Goal: Task Accomplishment & Management: Manage account settings

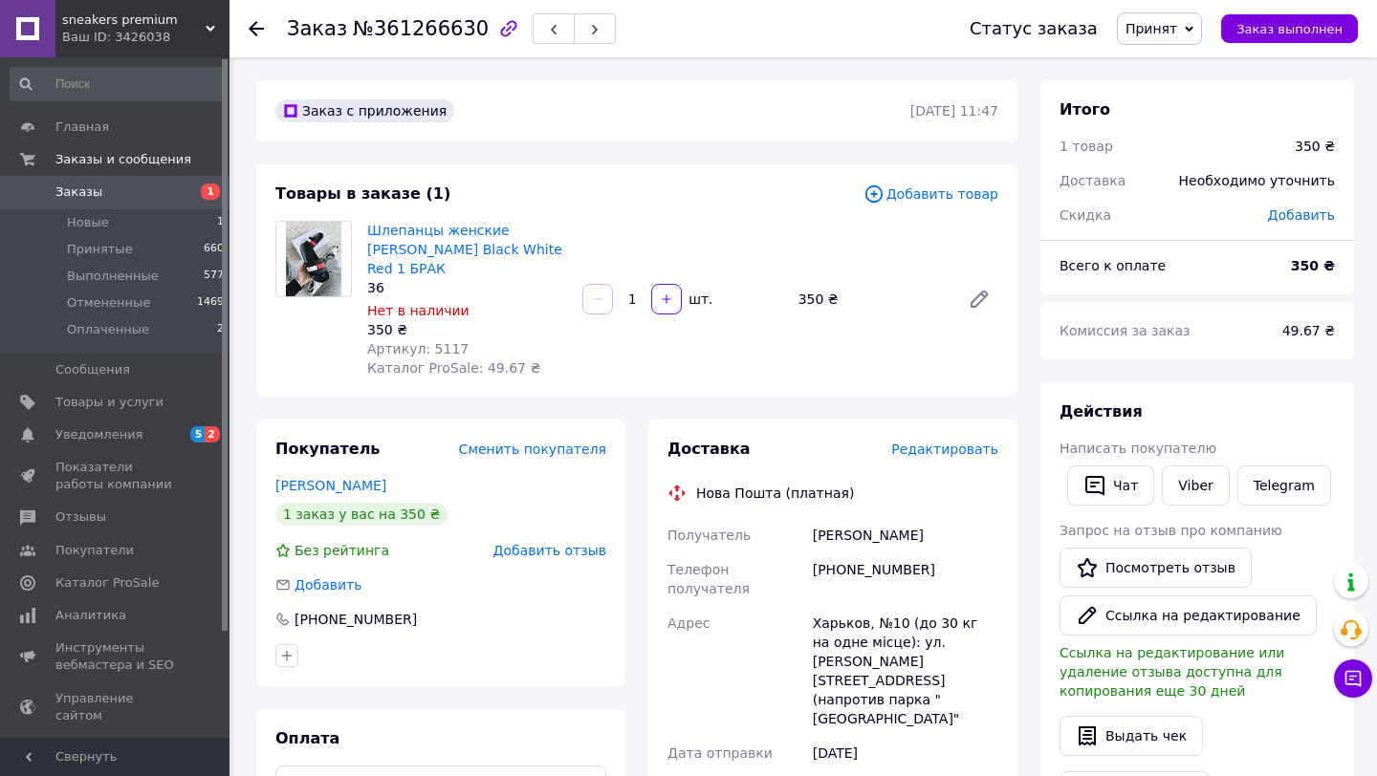
click at [1169, 34] on span "Принят" at bounding box center [1152, 28] width 52 height 15
click at [1185, 64] on li "Выполнен" at bounding box center [1168, 67] width 101 height 29
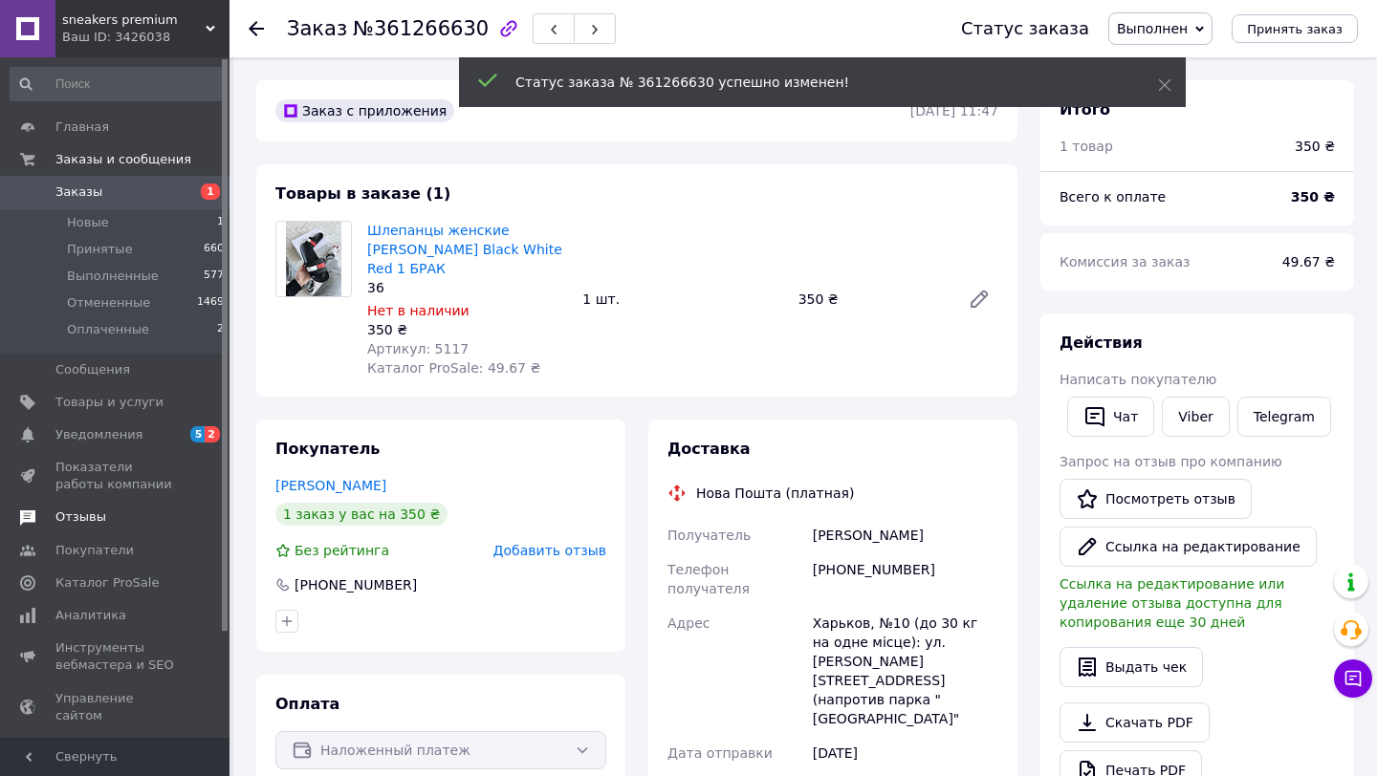
click at [128, 511] on span "Отзывы" at bounding box center [115, 517] width 121 height 17
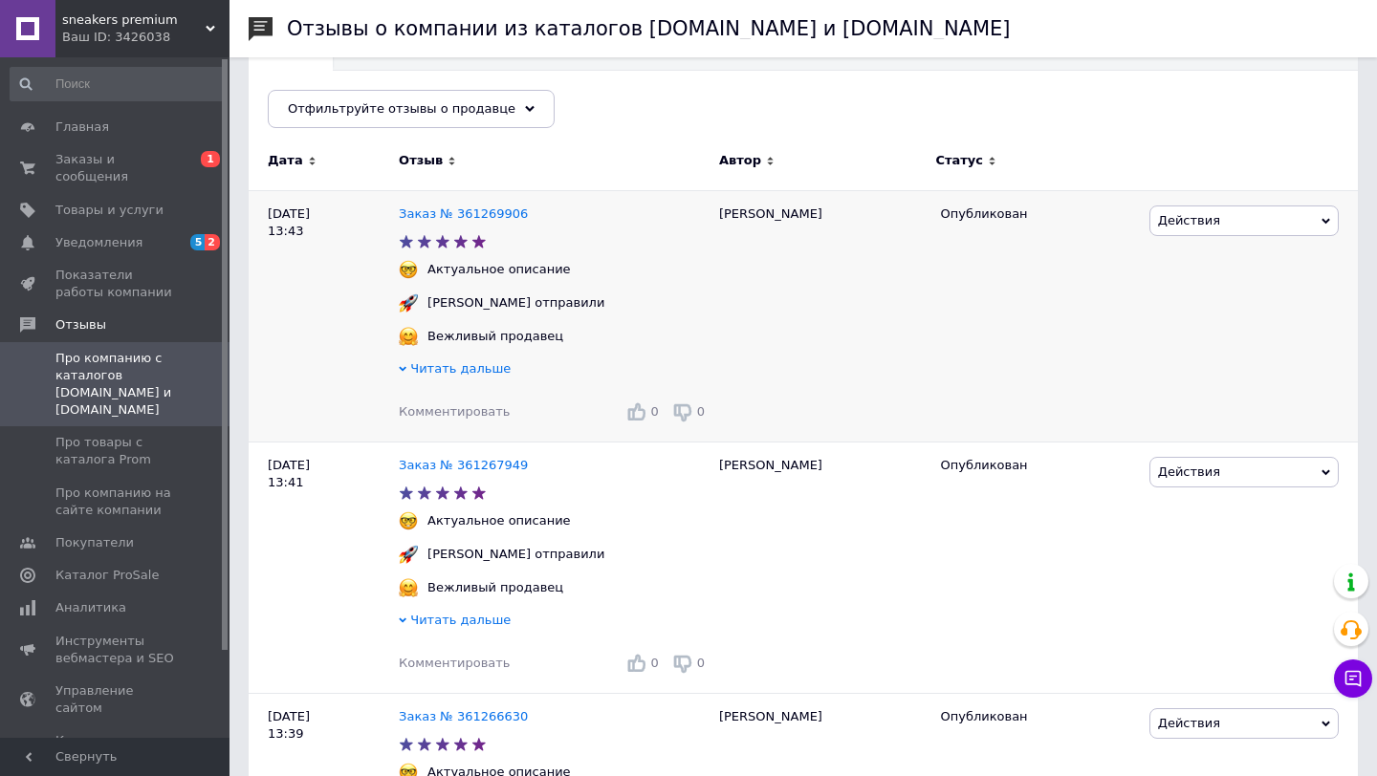
scroll to position [436, 0]
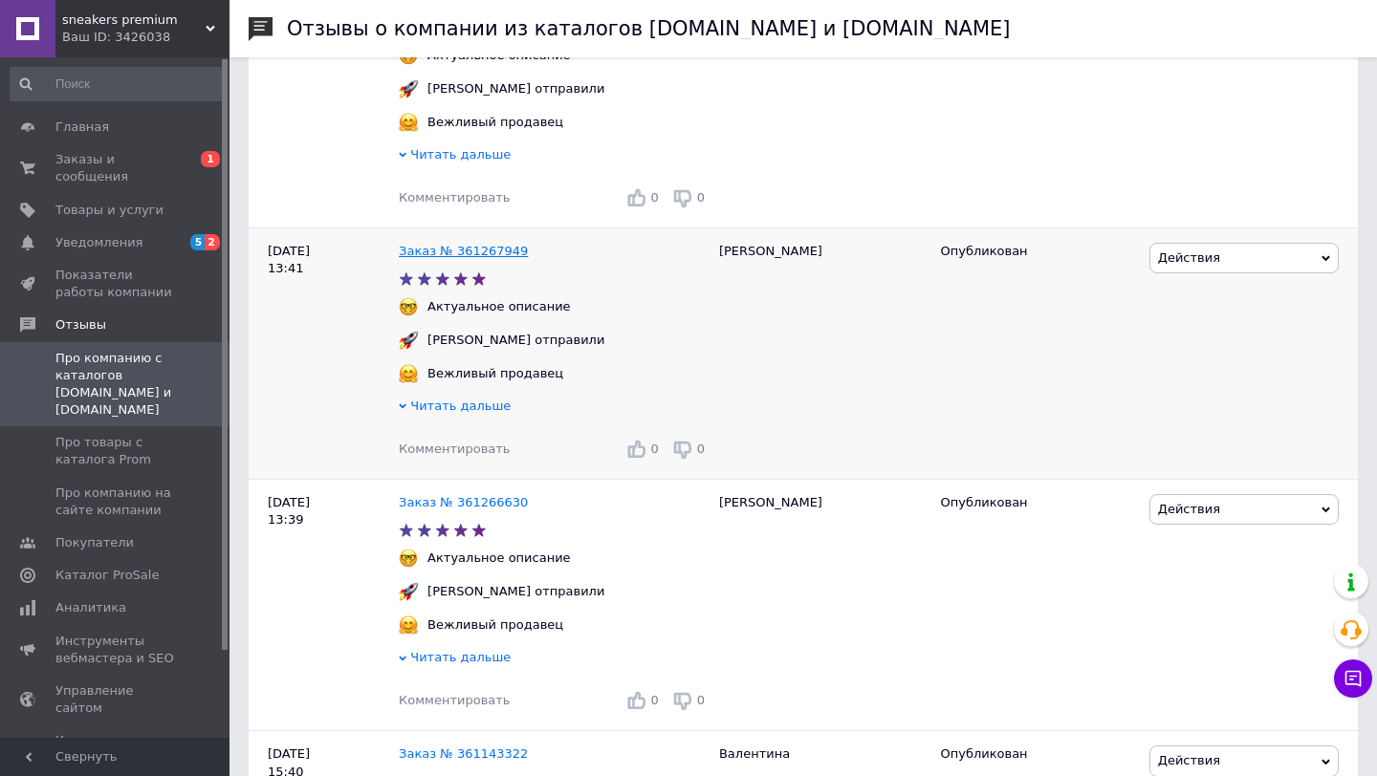
click at [472, 255] on link "Заказ № 361267949" at bounding box center [463, 251] width 129 height 14
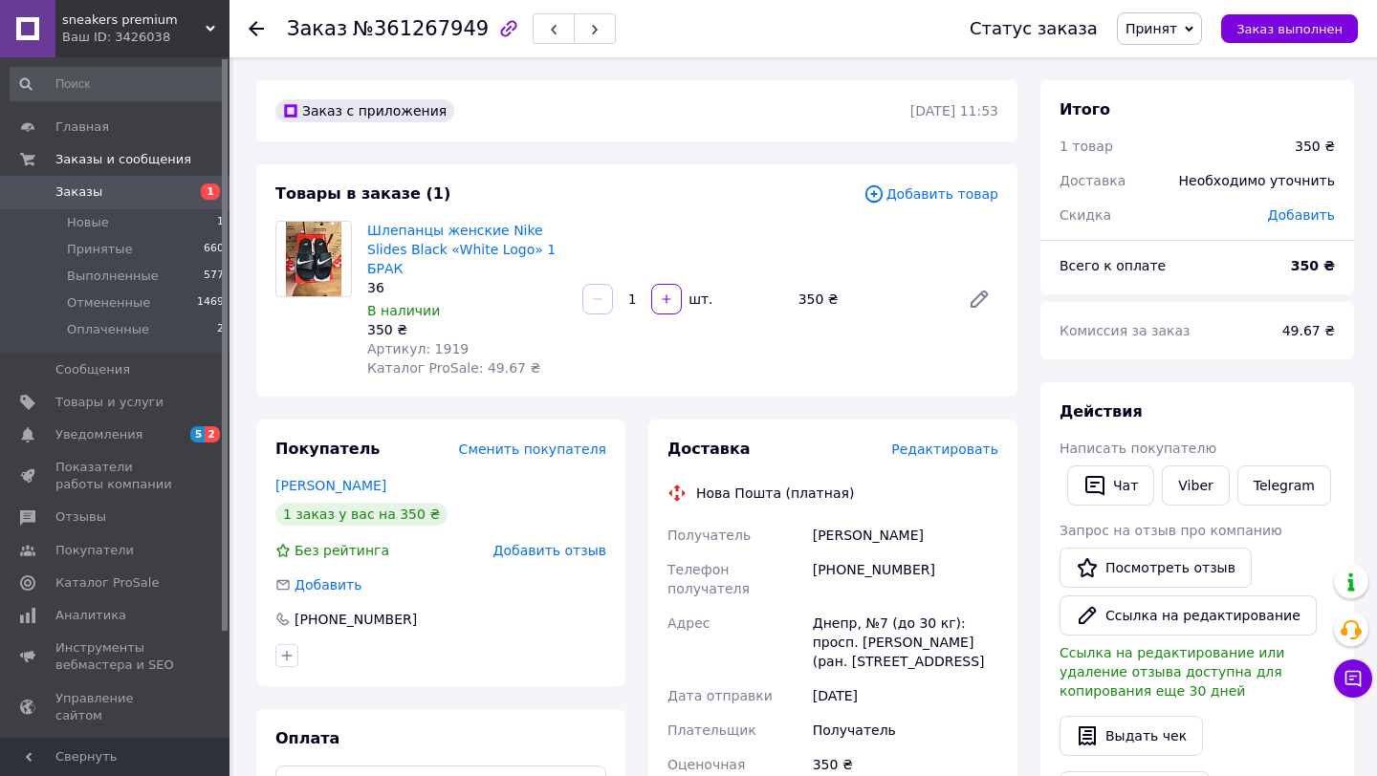
click at [1152, 30] on span "Принят" at bounding box center [1152, 28] width 52 height 15
click at [1153, 72] on li "Выполнен" at bounding box center [1168, 67] width 101 height 29
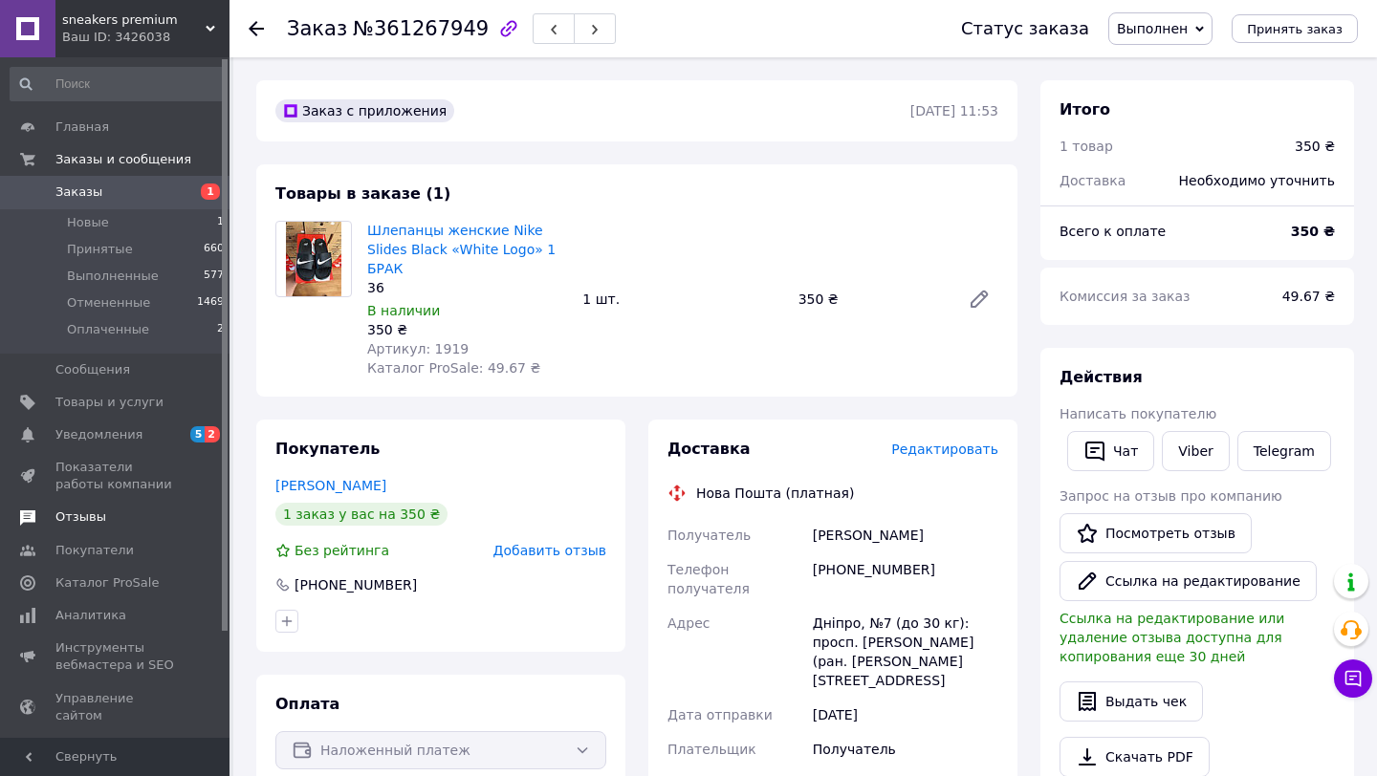
click at [129, 520] on span "Отзывы" at bounding box center [115, 517] width 121 height 17
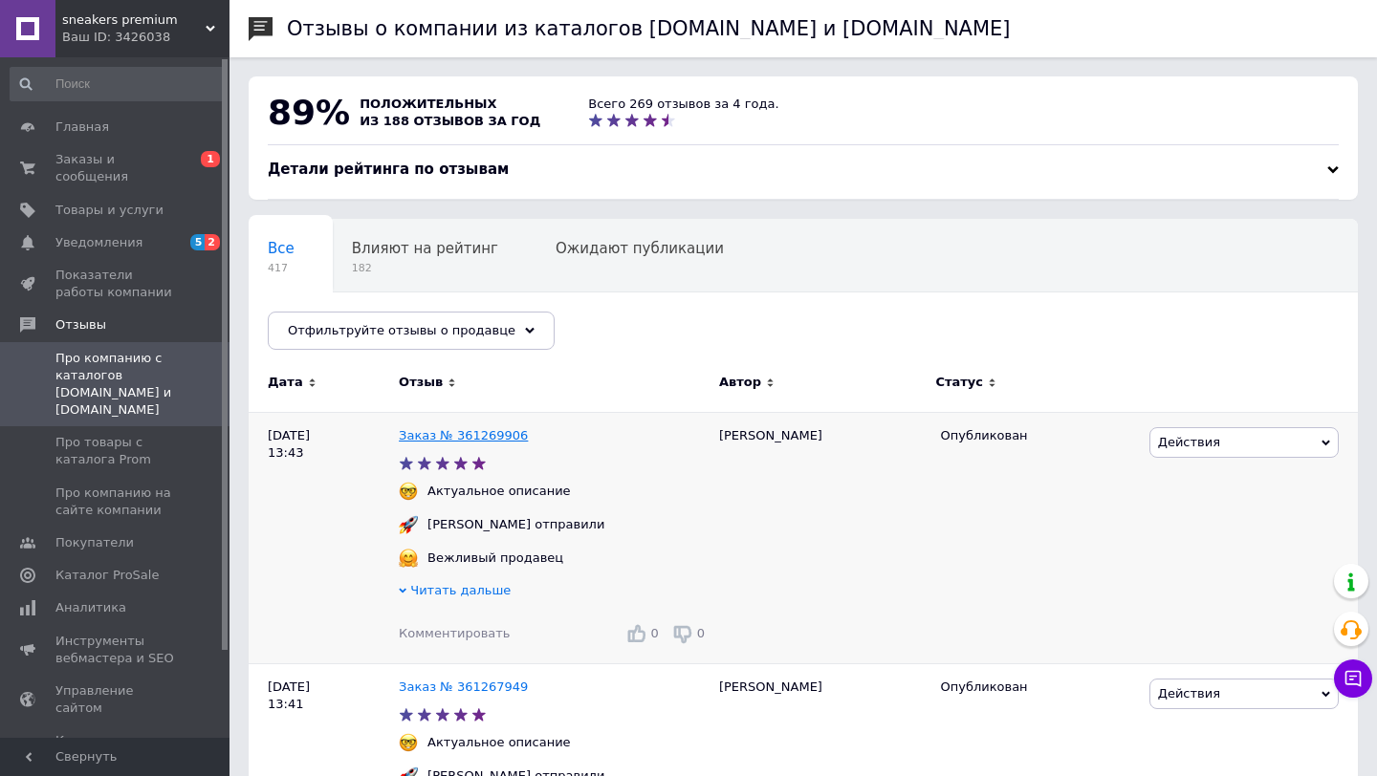
click at [462, 435] on link "Заказ № 361269906" at bounding box center [463, 435] width 129 height 14
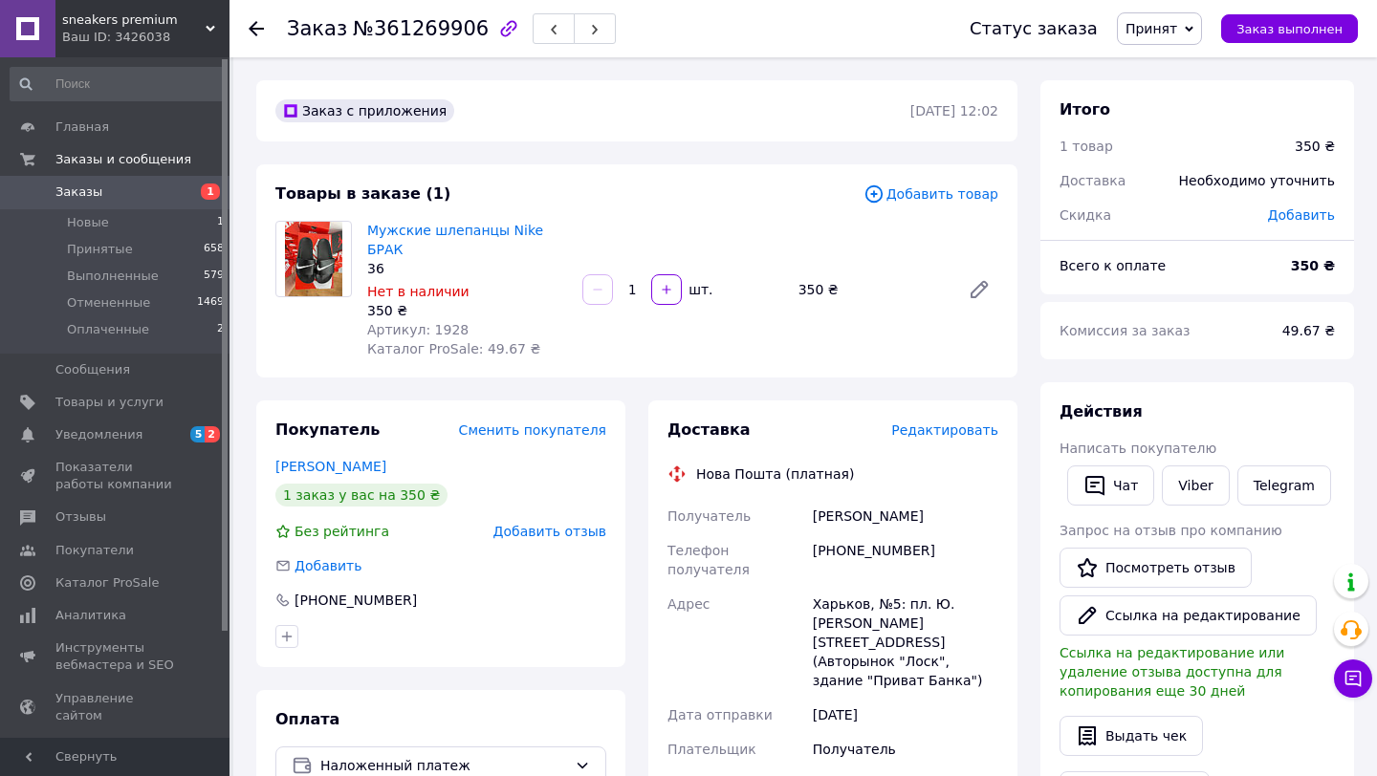
click at [1164, 25] on span "Принят" at bounding box center [1152, 28] width 52 height 15
click at [1163, 68] on li "Выполнен" at bounding box center [1168, 67] width 101 height 29
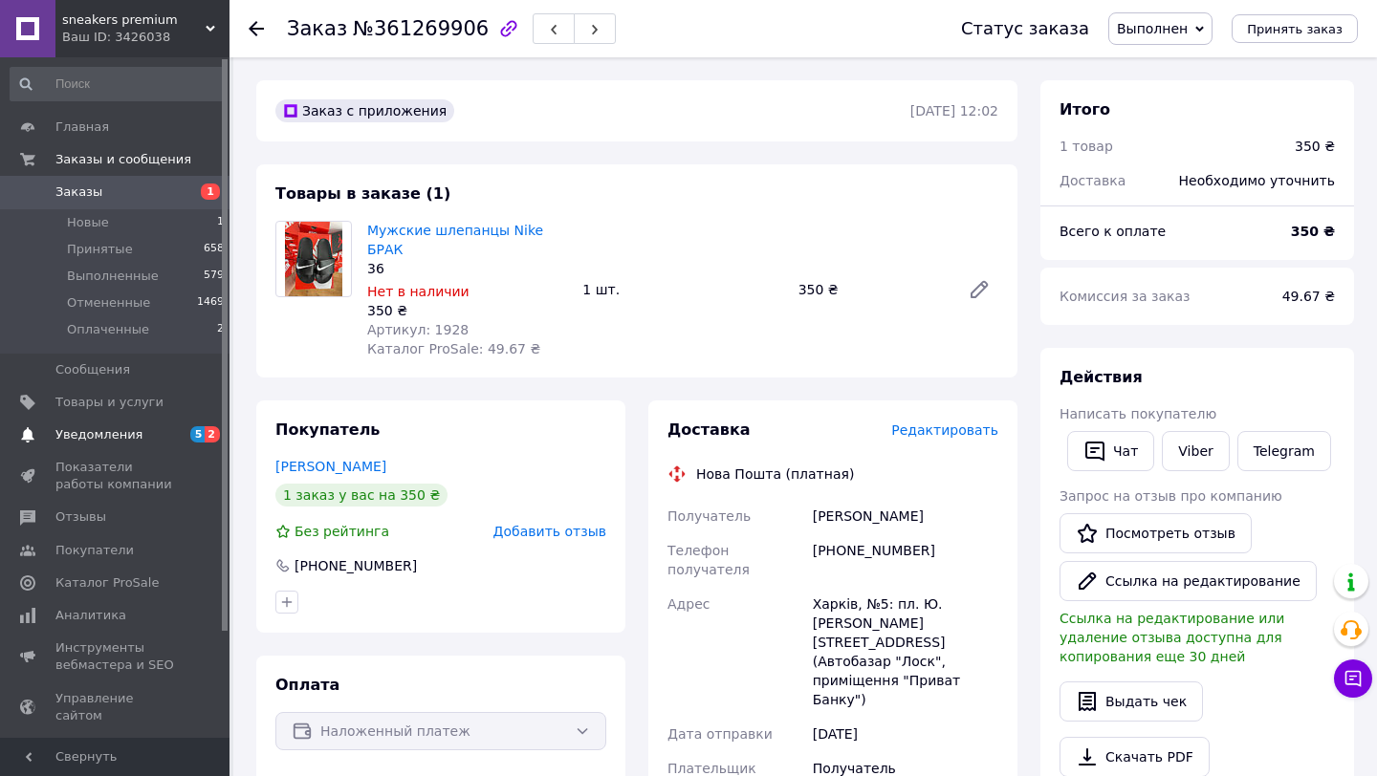
click at [117, 436] on span "Уведомления" at bounding box center [98, 434] width 87 height 17
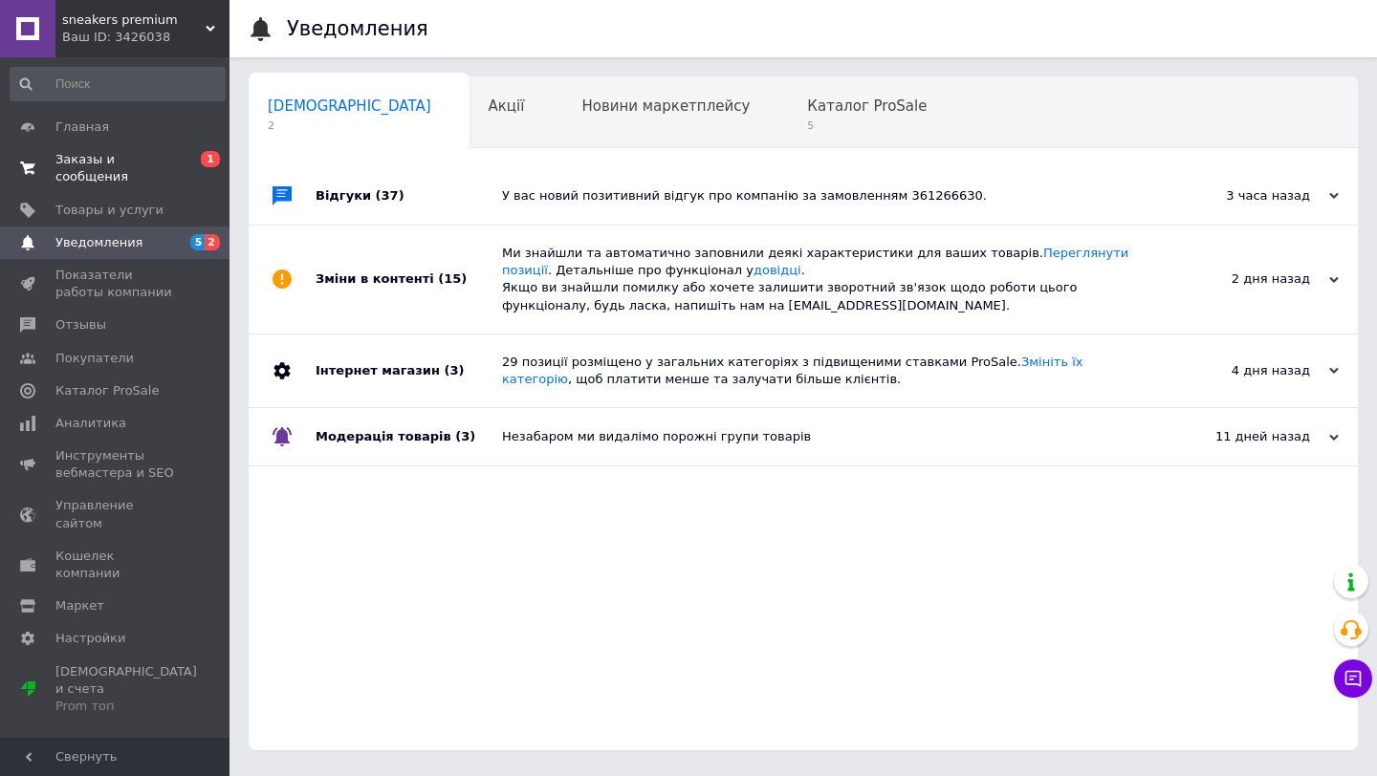
click at [115, 177] on span "Заказы и сообщения" at bounding box center [115, 168] width 121 height 34
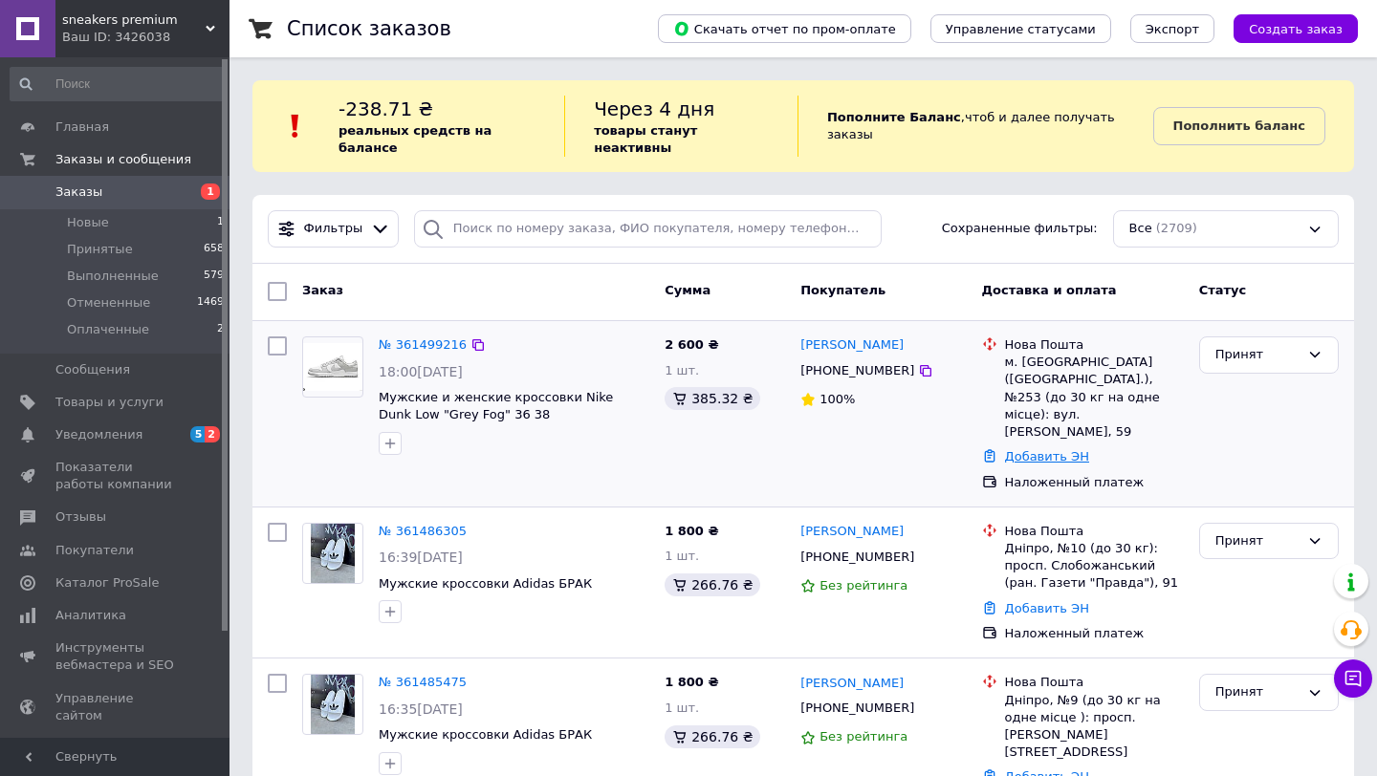
click at [1045, 449] on link "Добавить ЭН" at bounding box center [1047, 456] width 84 height 14
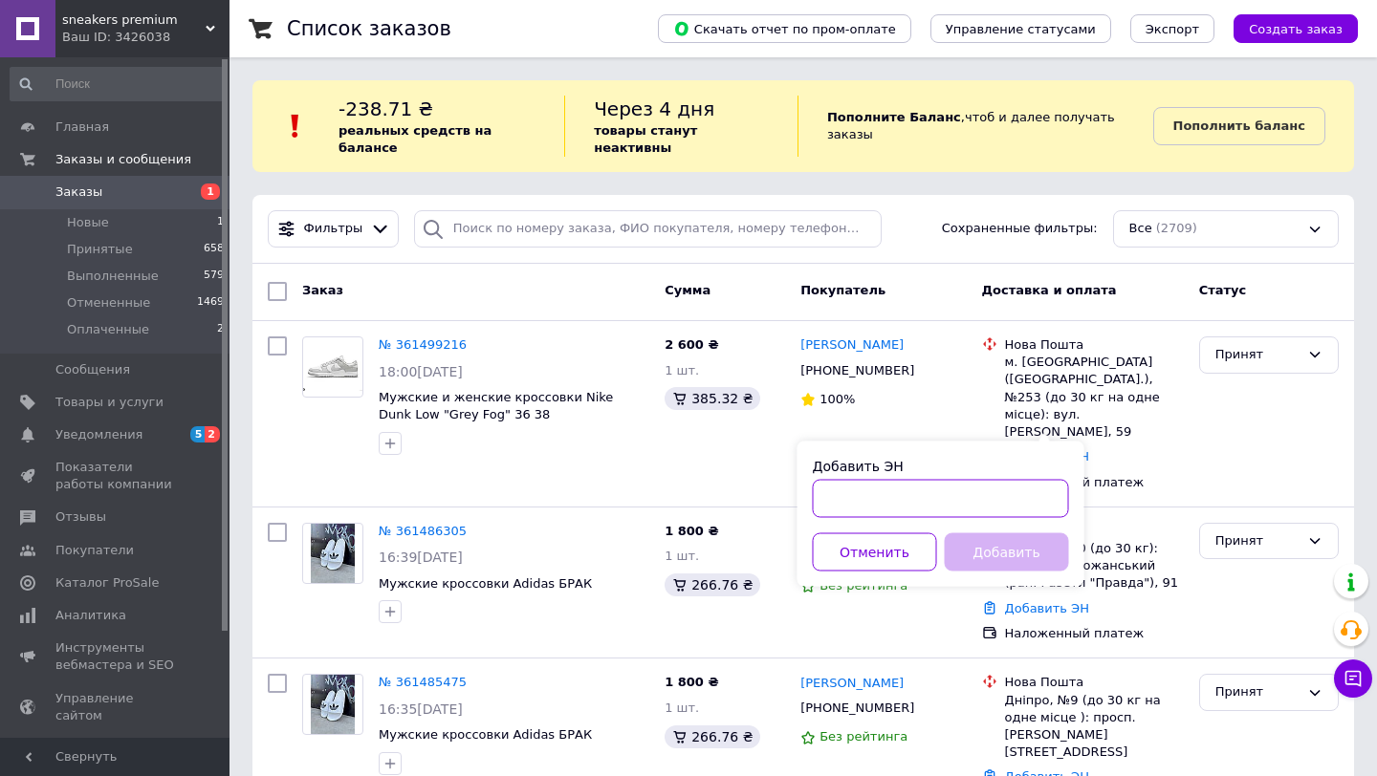
click at [915, 489] on input "Добавить ЭН" at bounding box center [941, 499] width 256 height 38
paste input "20451246791783"
type input "20451246791783"
click at [975, 546] on button "Добавить" at bounding box center [1007, 553] width 124 height 38
